Goal: Task Accomplishment & Management: Manage account settings

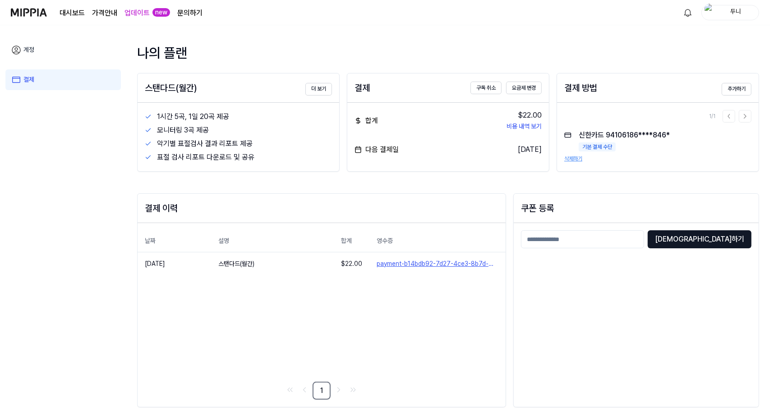
click at [576, 162] on button "삭제하기" at bounding box center [573, 159] width 18 height 8
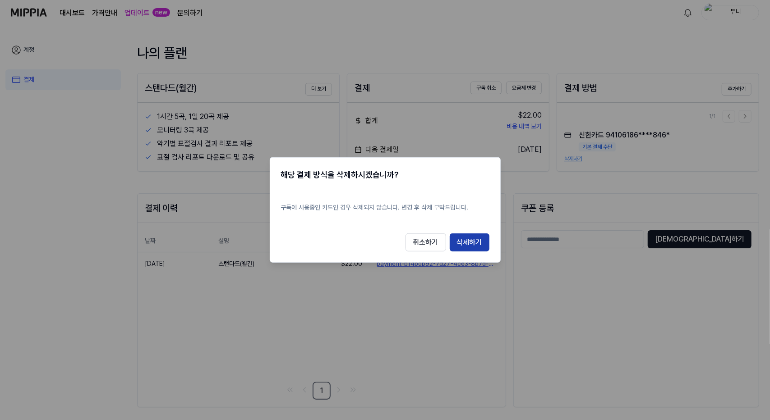
click at [475, 240] on button "삭제하기" at bounding box center [470, 243] width 40 height 18
click at [476, 243] on button "삭제하기" at bounding box center [470, 243] width 40 height 18
click at [458, 243] on button "삭제하기" at bounding box center [470, 243] width 40 height 18
click at [418, 243] on button "취소하기" at bounding box center [426, 243] width 41 height 18
